Goal: Find specific page/section: Find specific page/section

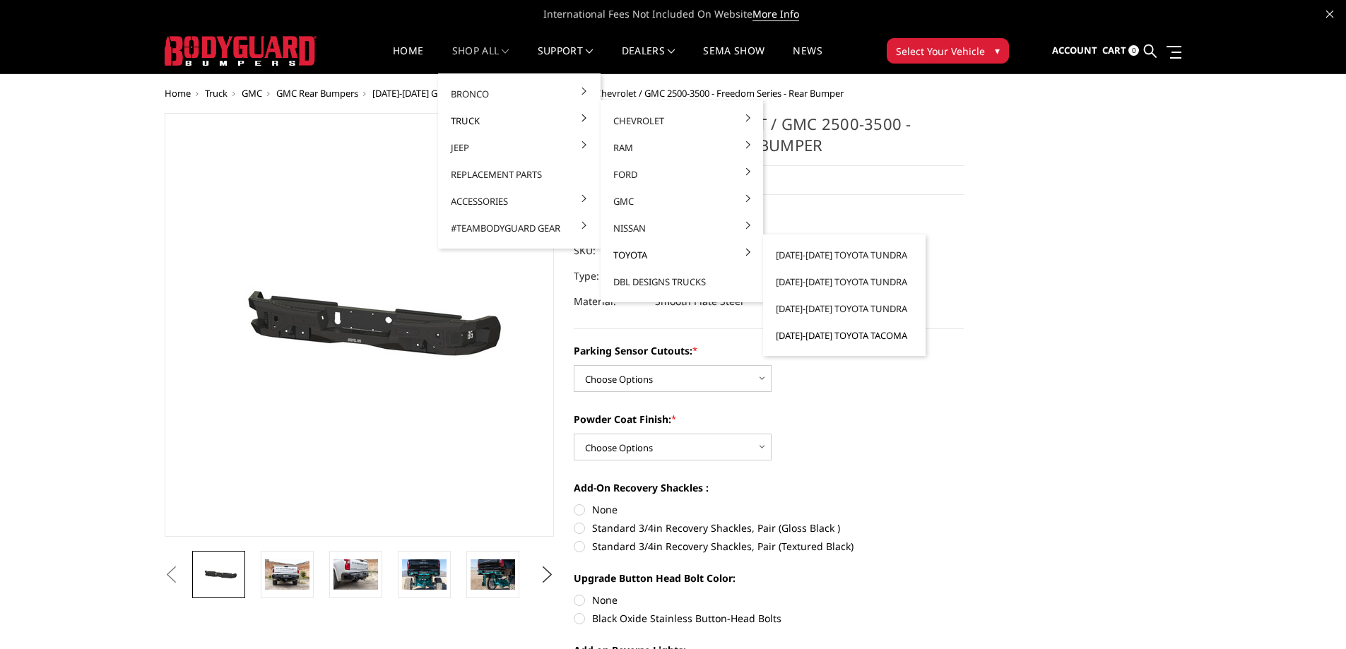
click at [875, 336] on link "[DATE]-[DATE] Toyota Tacoma" at bounding box center [844, 335] width 151 height 27
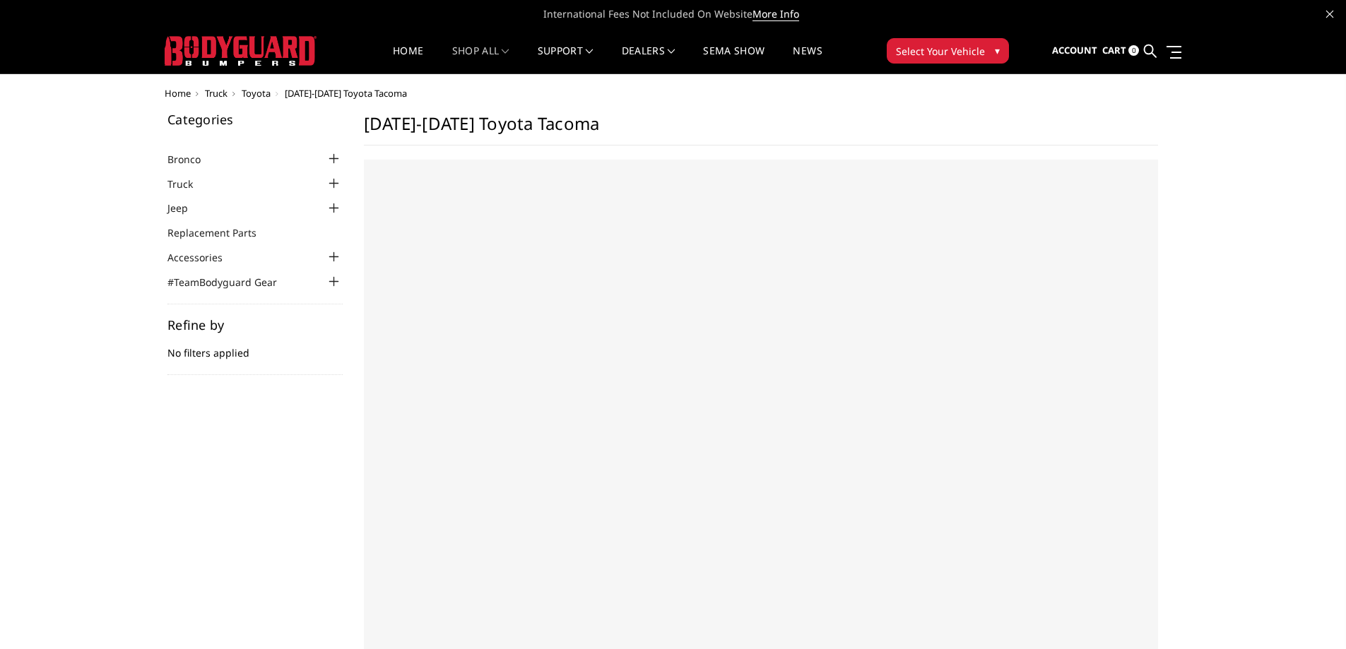
select select "US"
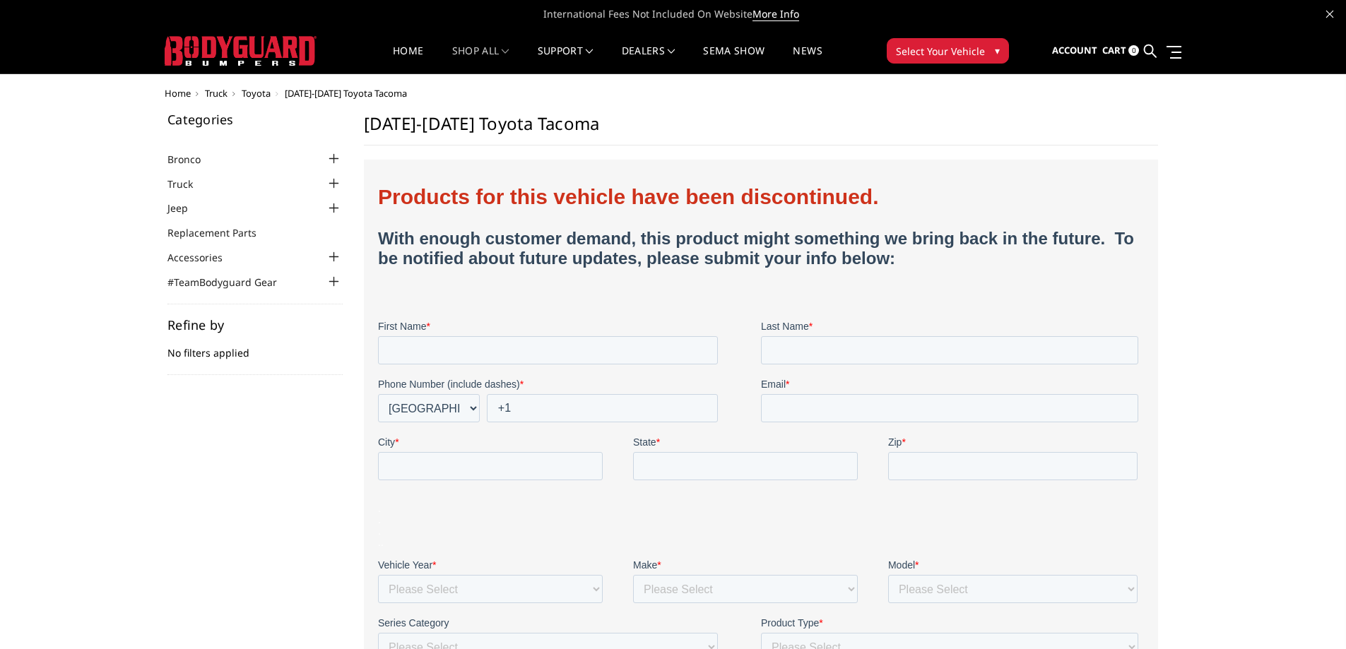
click at [966, 169] on div at bounding box center [761, 523] width 794 height 726
click at [1118, 184] on fieldset "Products for this vehicle have been discontinued. With enough customer demand, …" at bounding box center [760, 247] width 766 height 146
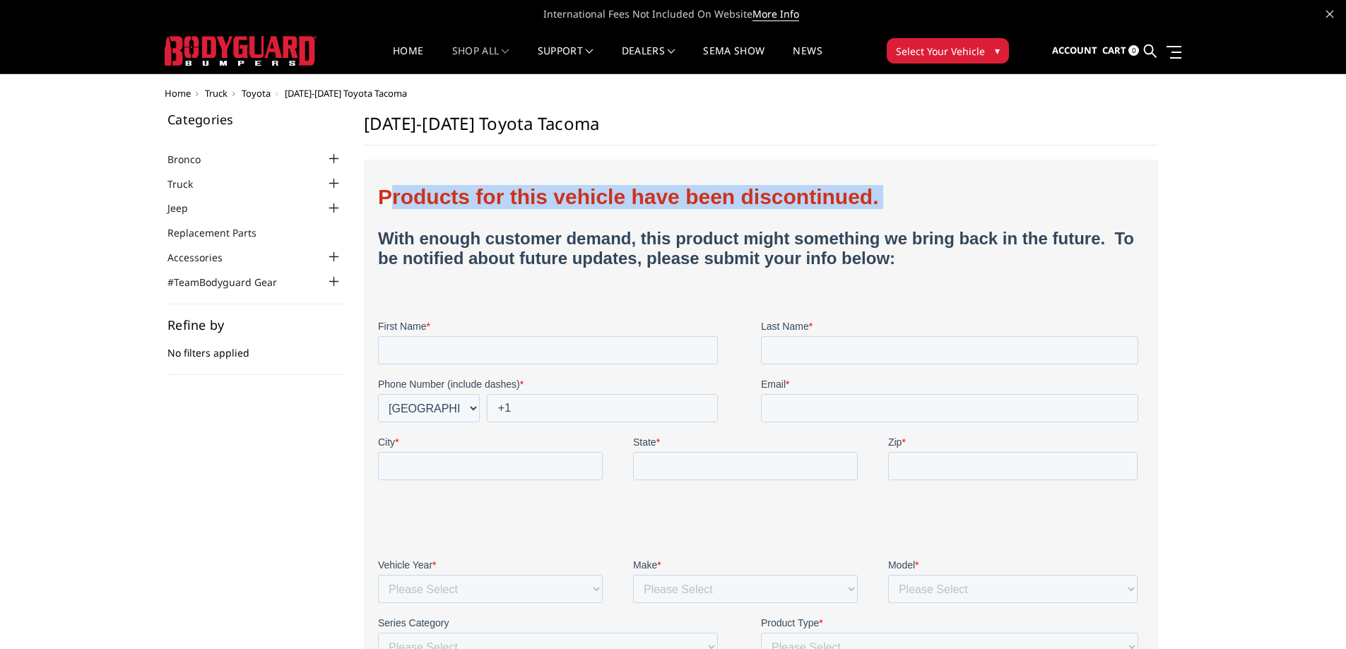
drag, startPoint x: 387, startPoint y: 199, endPoint x: 953, endPoint y: 205, distance: 565.9
click at [952, 205] on h1 "Products for this vehicle have been discontinued. With enough customer demand, …" at bounding box center [760, 246] width 766 height 123
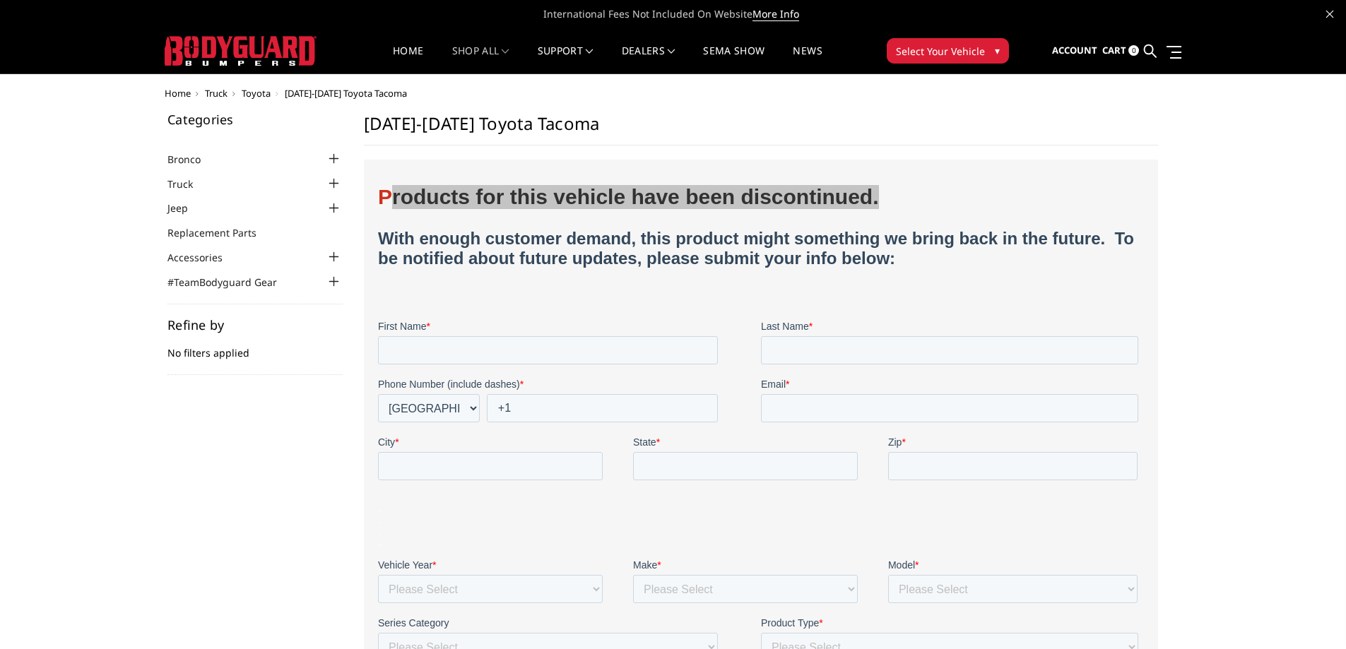
click at [1258, 218] on div "Home Truck Toyota [DATE]-[DATE] Toyota Tacoma Categories Bronco [DATE]-[DATE] B…" at bounding box center [673, 497] width 1346 height 819
